Goal: Task Accomplishment & Management: Manage account settings

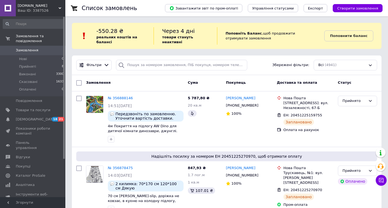
click at [40, 5] on span "[DOMAIN_NAME]" at bounding box center [38, 5] width 41 height 5
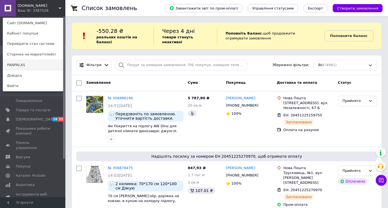
click at [25, 62] on link "PANPALAS" at bounding box center [33, 65] width 60 height 10
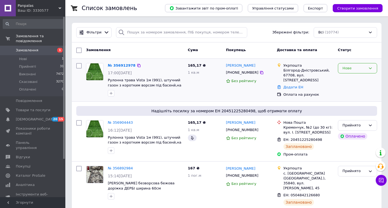
click at [348, 67] on div "Нове" at bounding box center [354, 69] width 23 height 6
click at [349, 77] on li "Прийнято" at bounding box center [357, 80] width 39 height 10
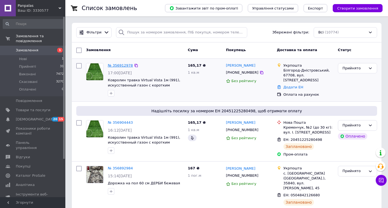
click at [119, 65] on link "№ 356912978" at bounding box center [120, 65] width 25 height 4
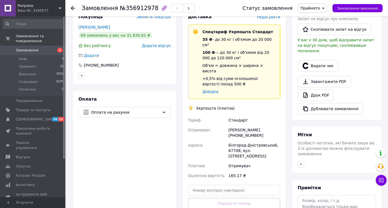
scroll to position [186, 0]
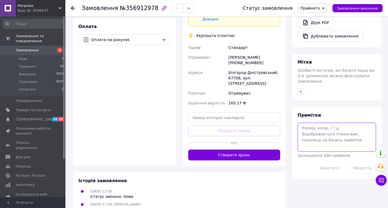
click at [316, 127] on textarea at bounding box center [337, 137] width 78 height 29
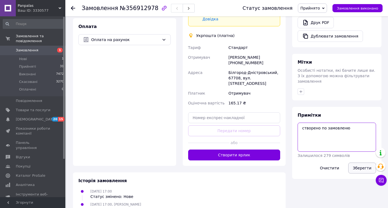
type textarea "створено по замовленю"
click at [358, 163] on button "Зберегти" at bounding box center [363, 168] width 28 height 11
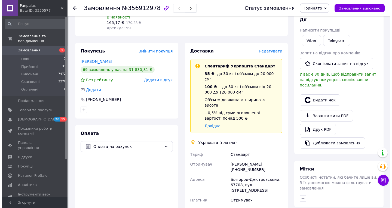
scroll to position [50, 0]
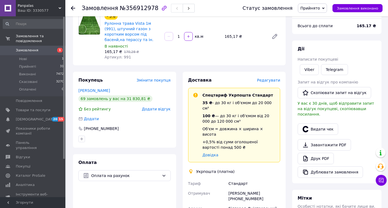
click at [274, 80] on span "Редагувати" at bounding box center [268, 80] width 23 height 4
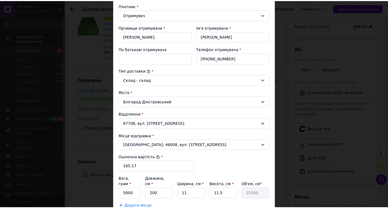
scroll to position [136, 0]
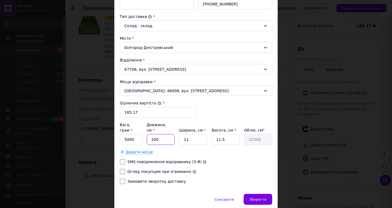
click at [167, 134] on input "200" at bounding box center [161, 139] width 28 height 11
type input "5"
type input "632.5"
type input "50"
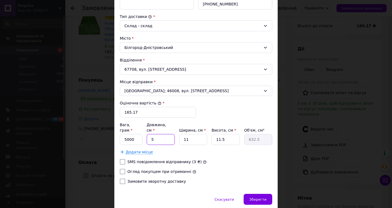
type input "6325"
type input "50"
click at [227, 135] on input "11.5" at bounding box center [226, 139] width 28 height 11
type input "9"
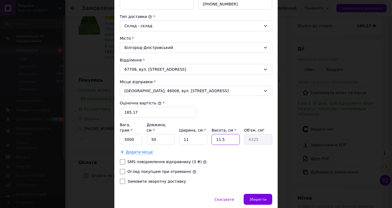
type input "4950"
type input "9"
click at [135, 134] on input "5000" at bounding box center [131, 139] width 23 height 11
type input "500"
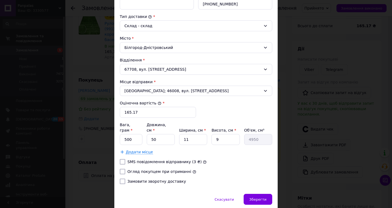
click at [122, 169] on input "Огляд покупцем при отриманні" at bounding box center [122, 171] width 5 height 5
checkbox input "true"
click at [143, 114] on input "165.17" at bounding box center [158, 112] width 76 height 11
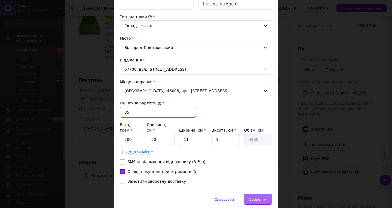
type input "85"
click at [256, 198] on span "Зберегти" at bounding box center [258, 200] width 17 height 4
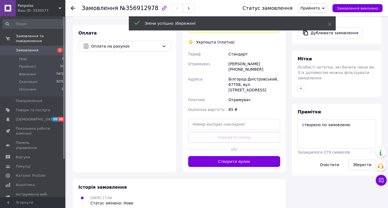
scroll to position [186, 0]
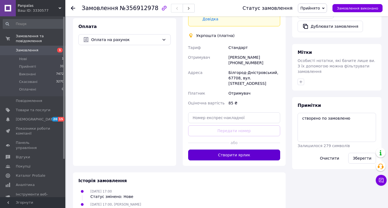
click at [213, 150] on button "Створити ярлик" at bounding box center [234, 155] width 92 height 11
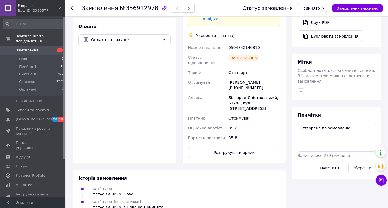
click at [73, 8] on use at bounding box center [73, 8] width 4 height 4
